Goal: Transaction & Acquisition: Purchase product/service

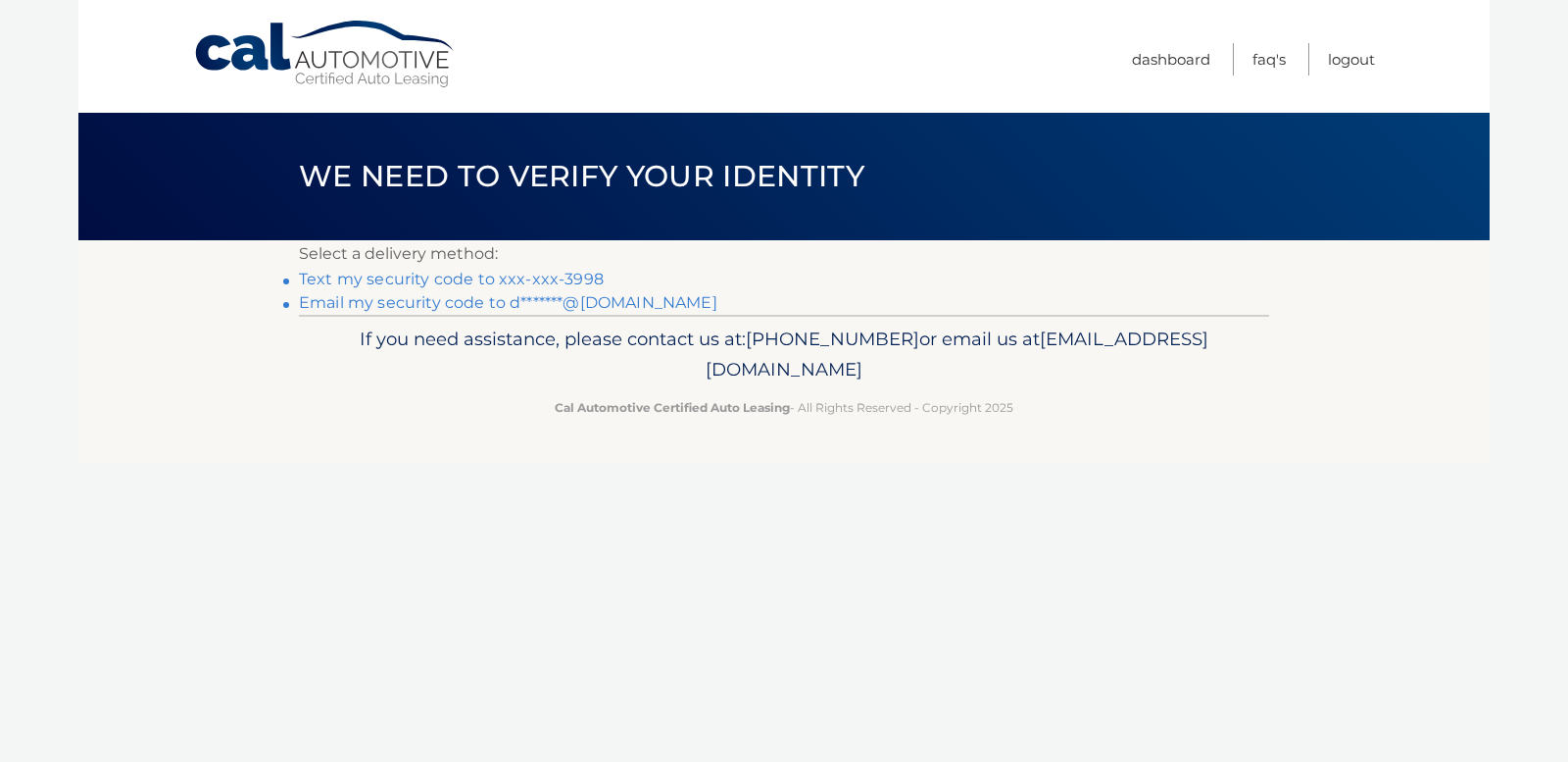
click at [401, 277] on link "Text my security code to xxx-xxx-3998" at bounding box center [452, 278] width 305 height 19
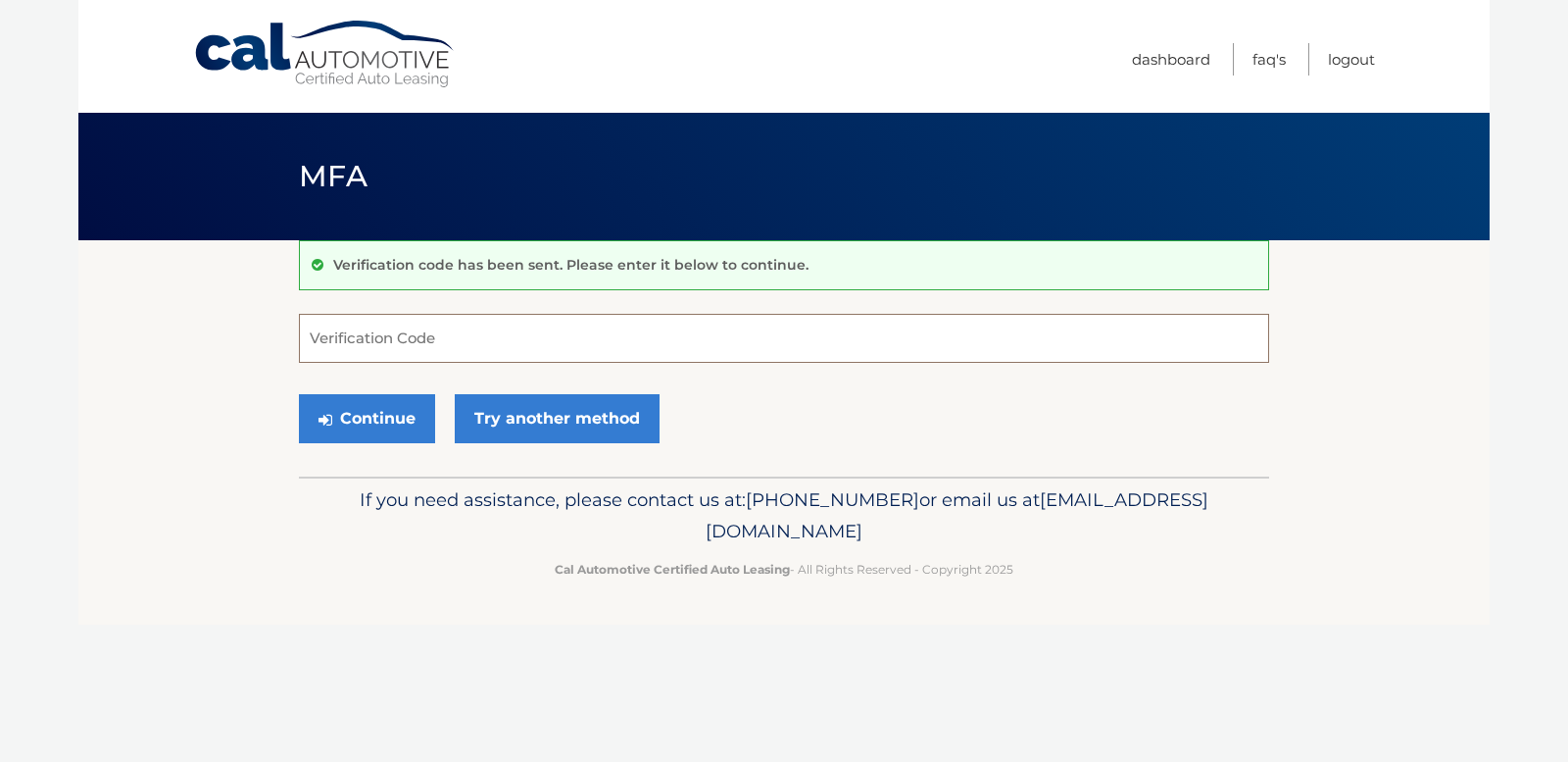
click at [398, 345] on input "Verification Code" at bounding box center [784, 338] width 970 height 49
type input "816873"
click at [378, 415] on button "Continue" at bounding box center [366, 418] width 136 height 49
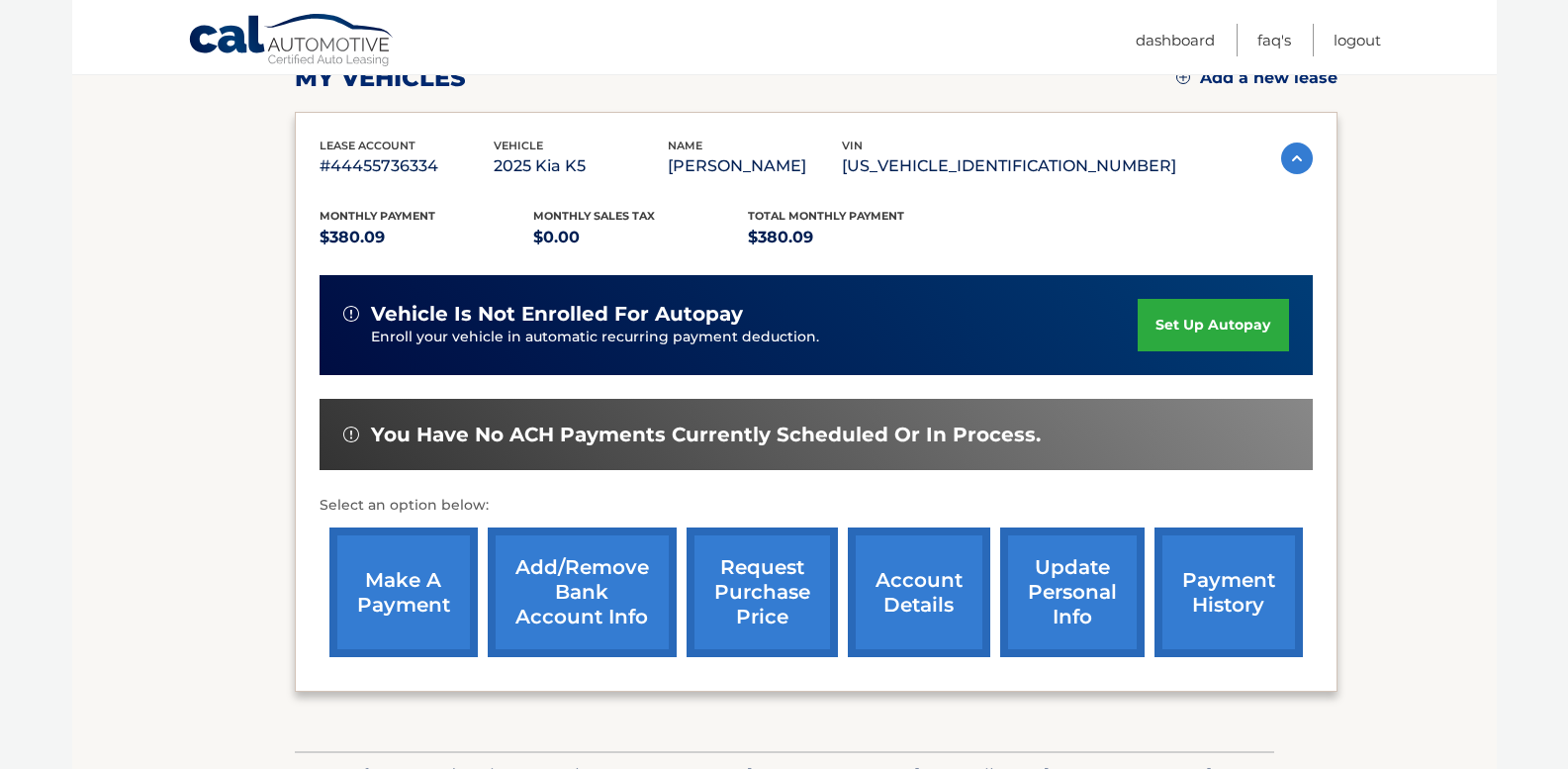
scroll to position [303, 0]
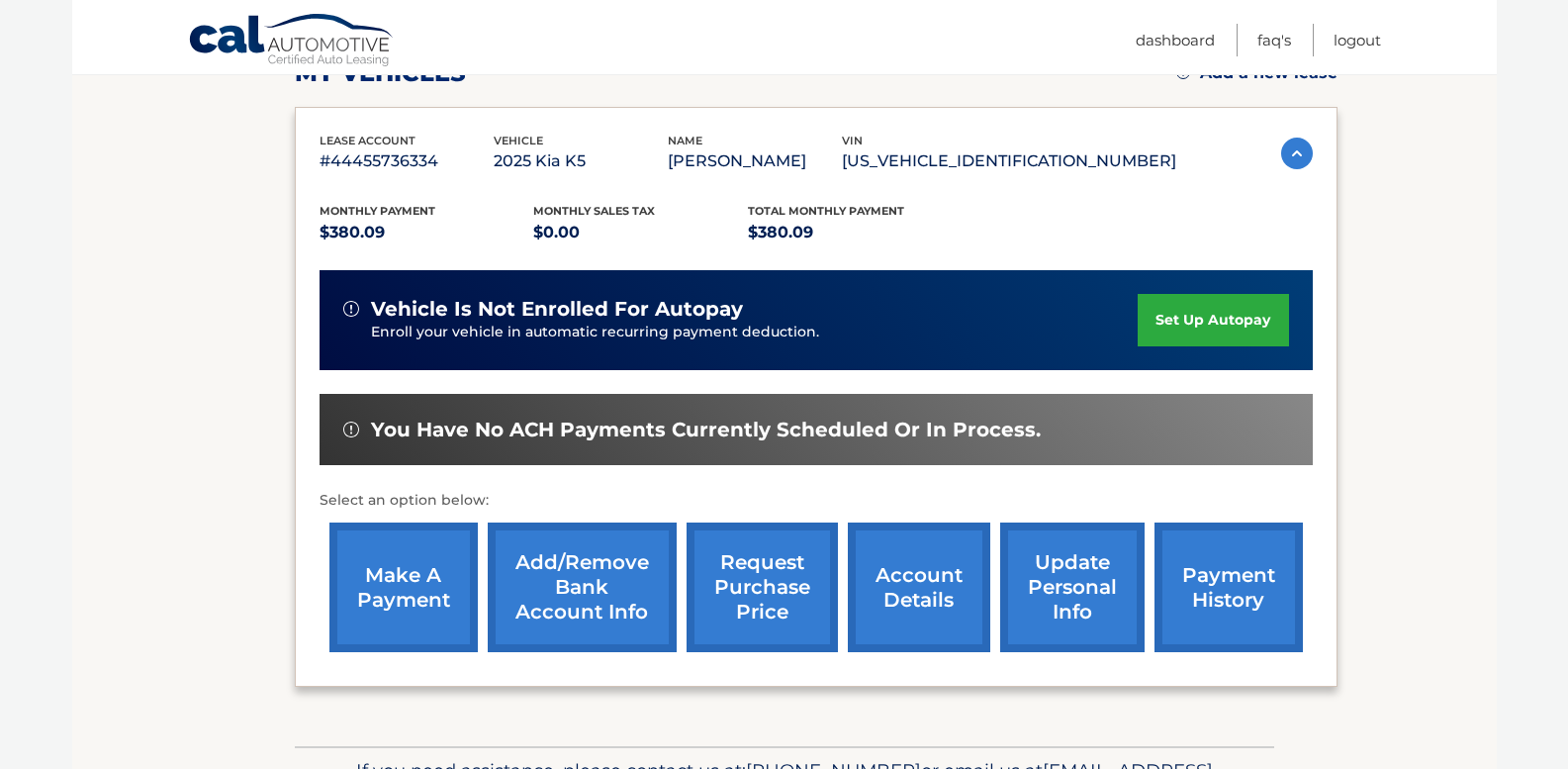
click at [424, 585] on link "make a payment" at bounding box center [403, 587] width 148 height 130
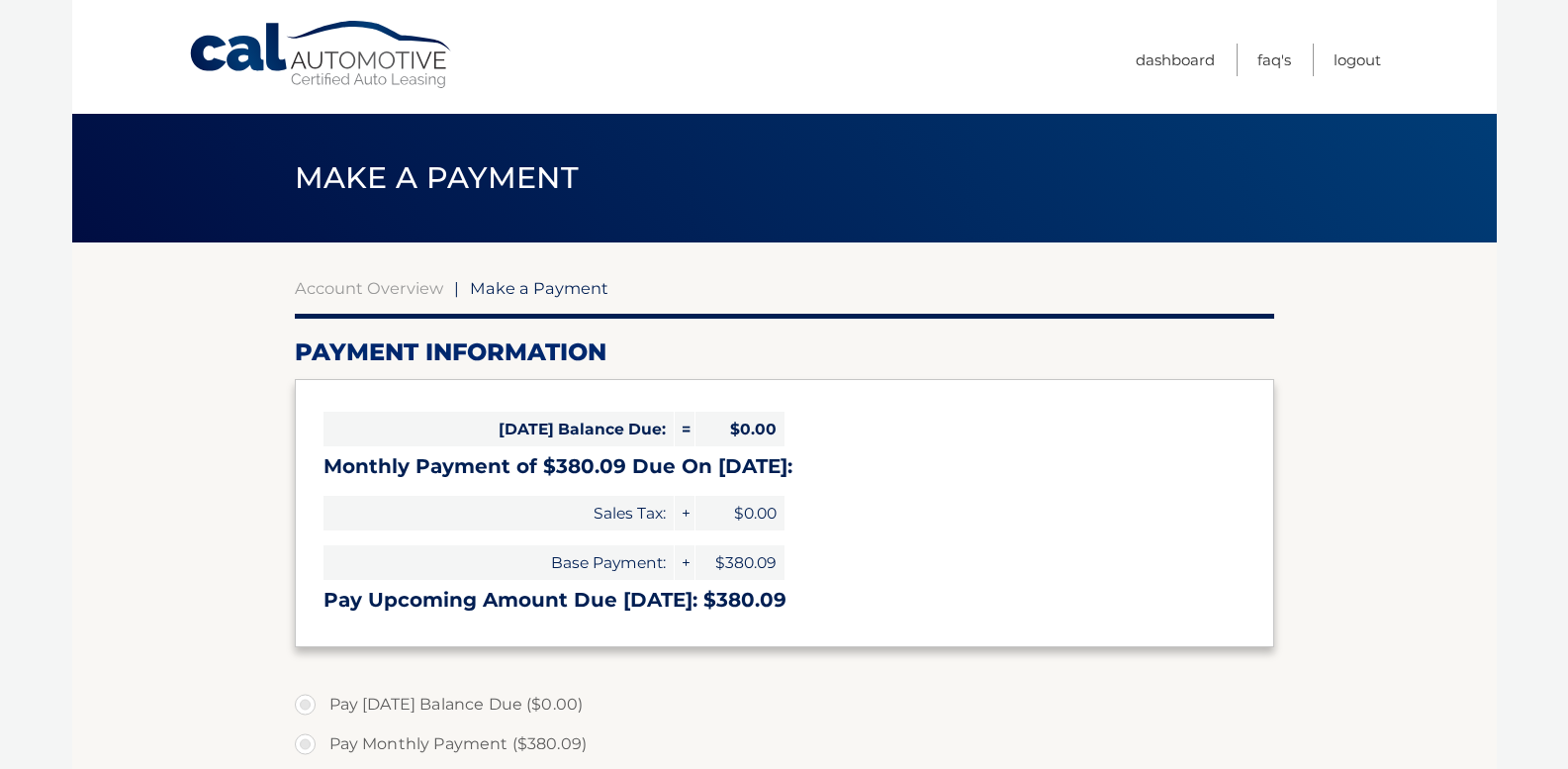
select select "YmQ3NTUxNGEtYWMyYS00Y2IwLTk4M2QtOWYwN2UwZDVmMzE0"
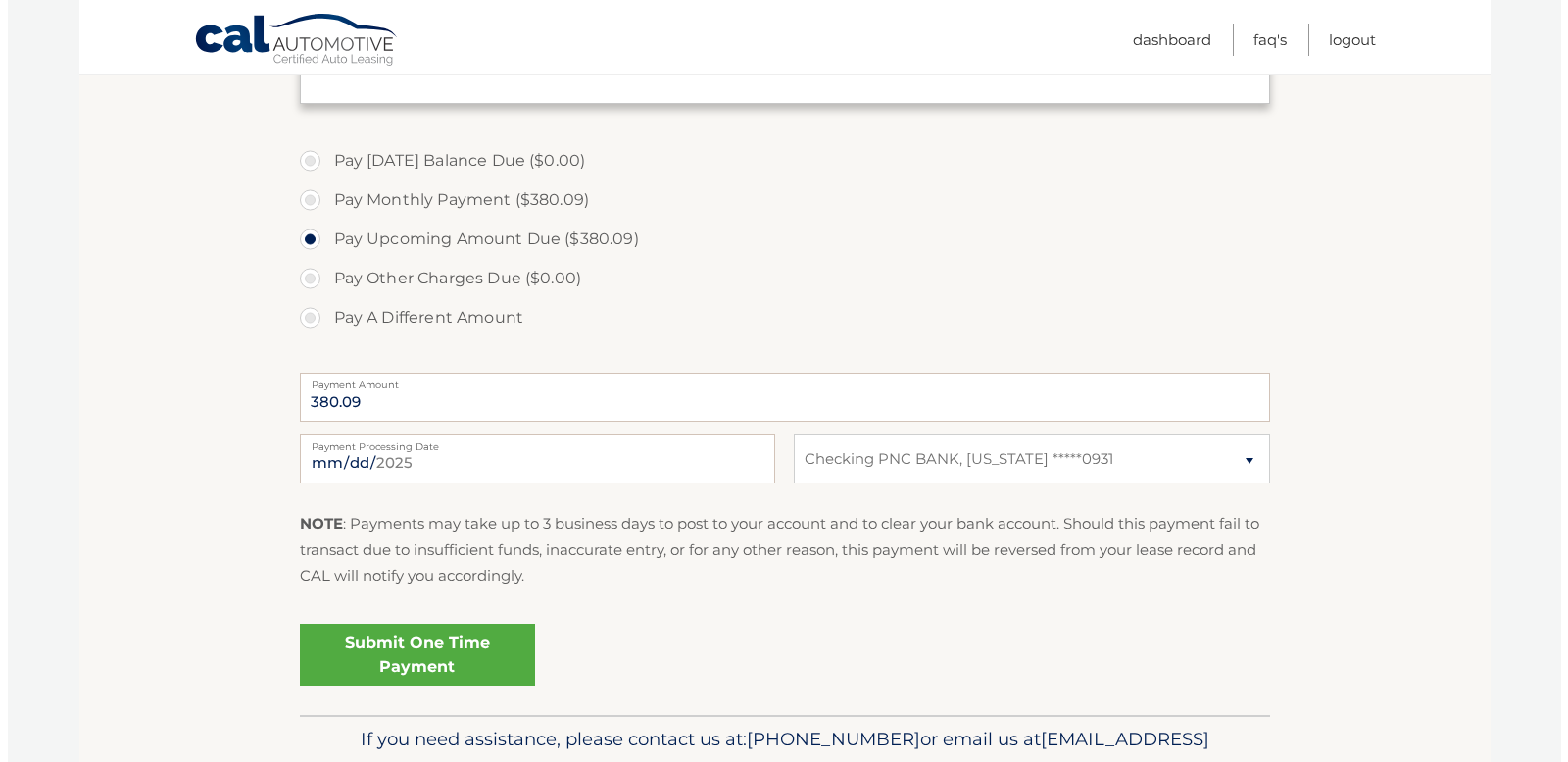
scroll to position [539, 0]
click at [403, 660] on link "Submit One Time Payment" at bounding box center [409, 652] width 235 height 62
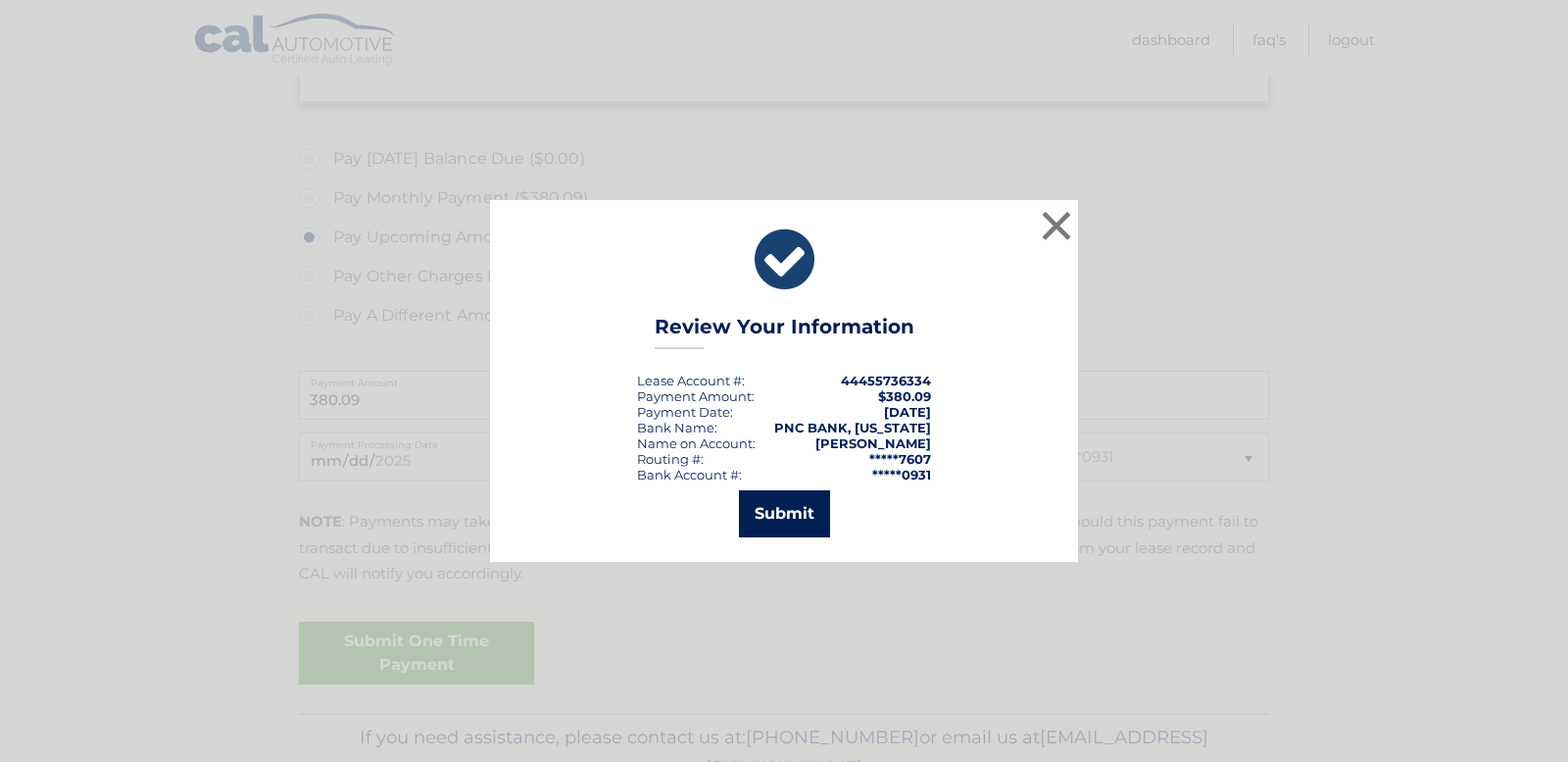
click at [794, 511] on button "Submit" at bounding box center [784, 513] width 91 height 47
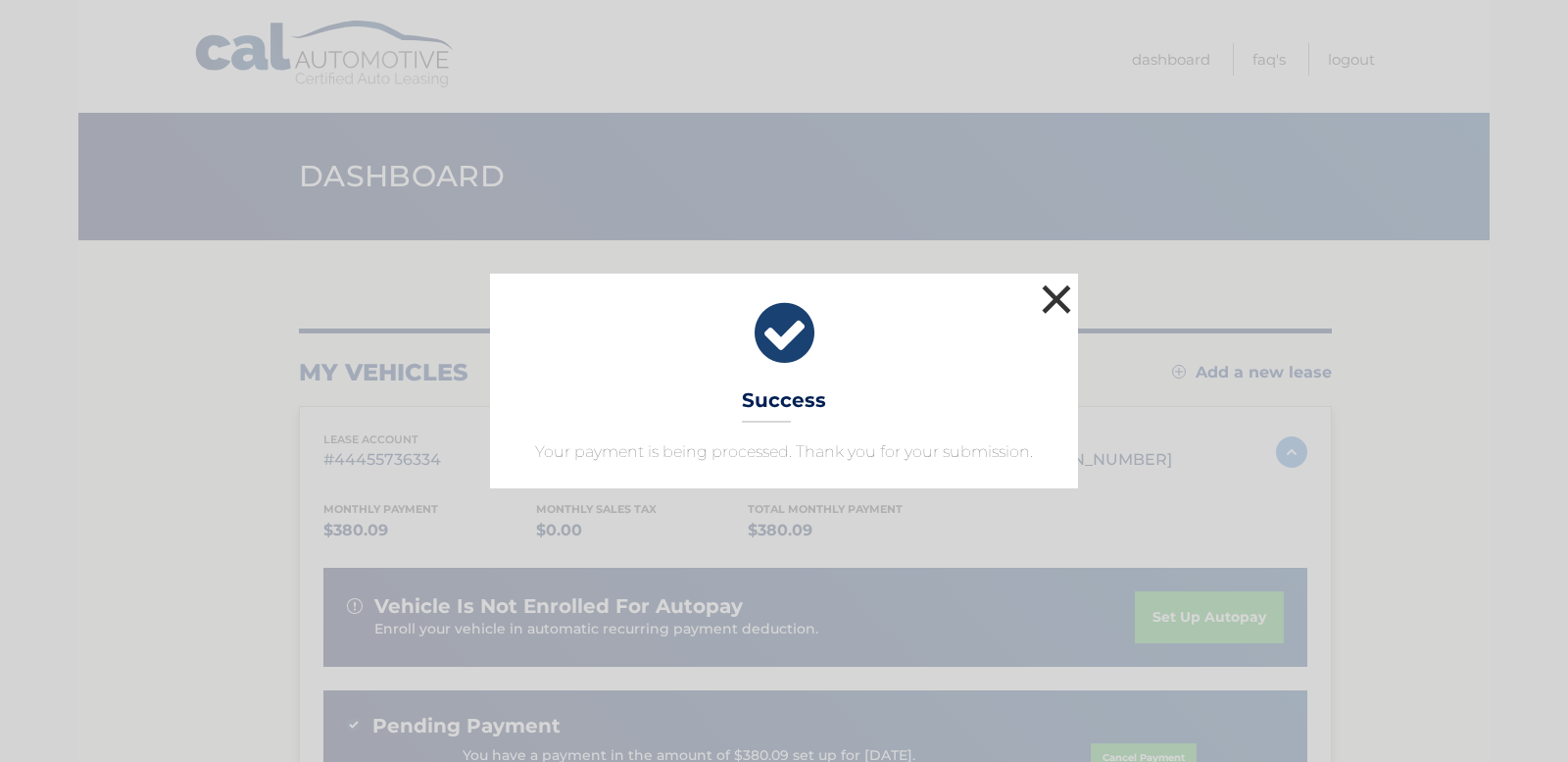
click at [1055, 297] on button "×" at bounding box center [1056, 299] width 40 height 40
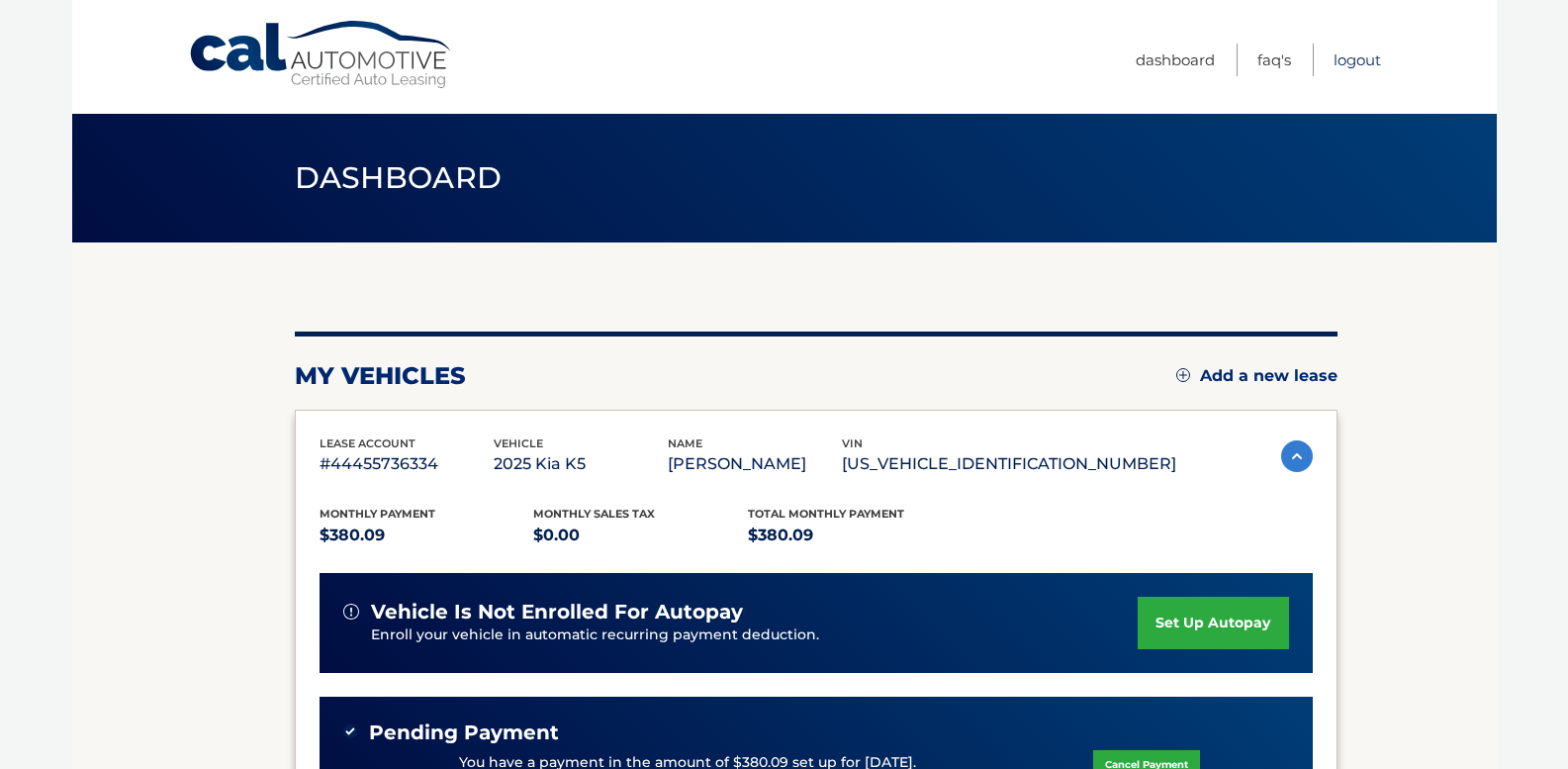
click at [1337, 61] on link "Logout" at bounding box center [1356, 60] width 47 height 33
